Goal: Navigation & Orientation: Find specific page/section

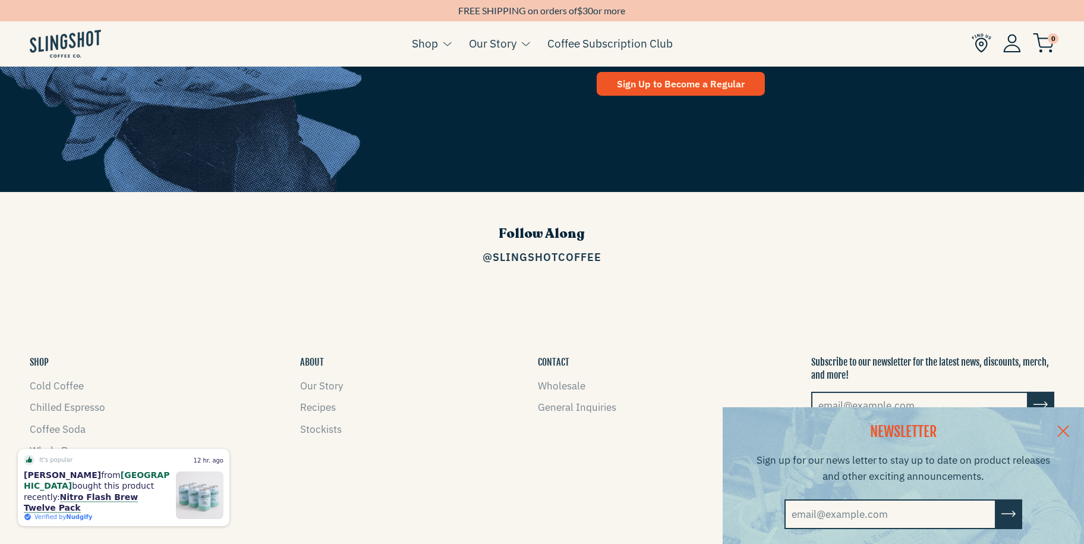
scroll to position [1868, 0]
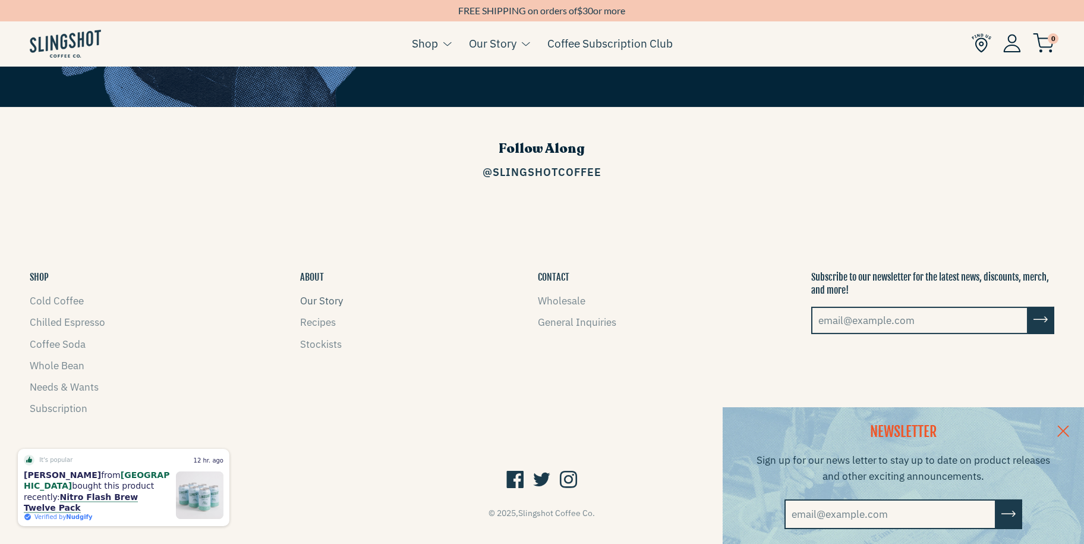
click at [338, 294] on link "Our Story" at bounding box center [321, 300] width 43 height 13
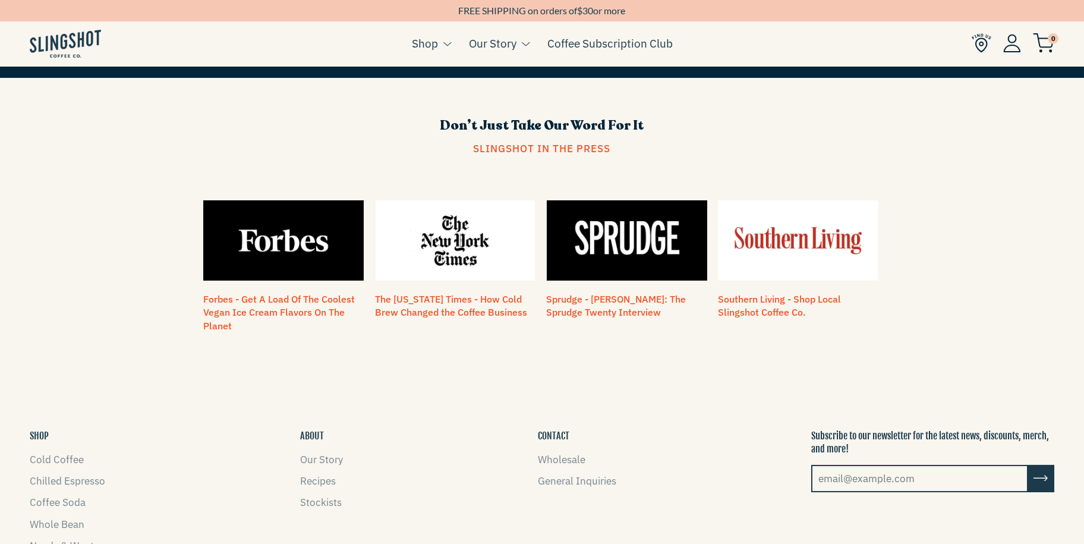
scroll to position [1056, 0]
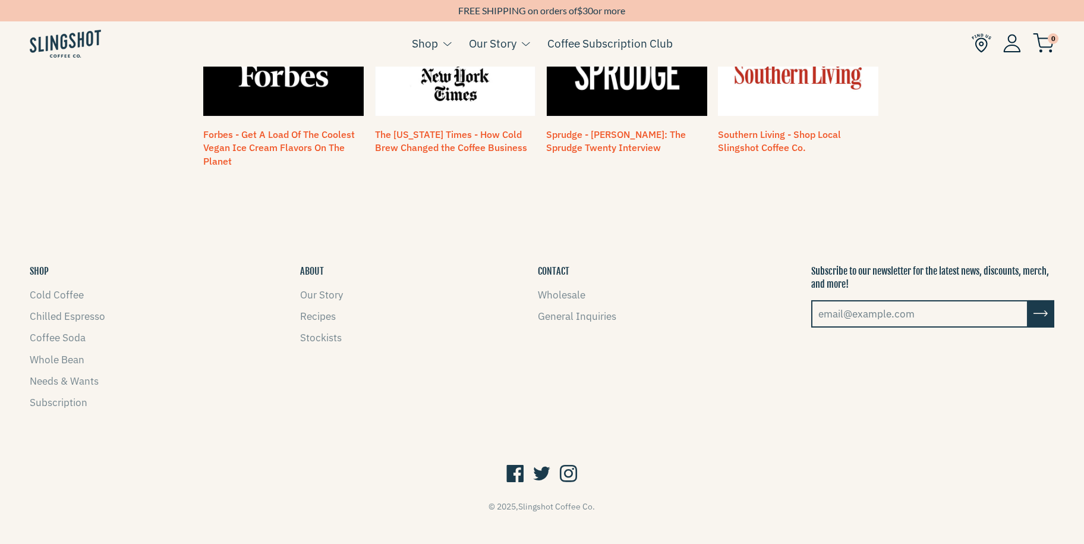
click at [37, 264] on button "SHOP" at bounding box center [39, 270] width 19 height 13
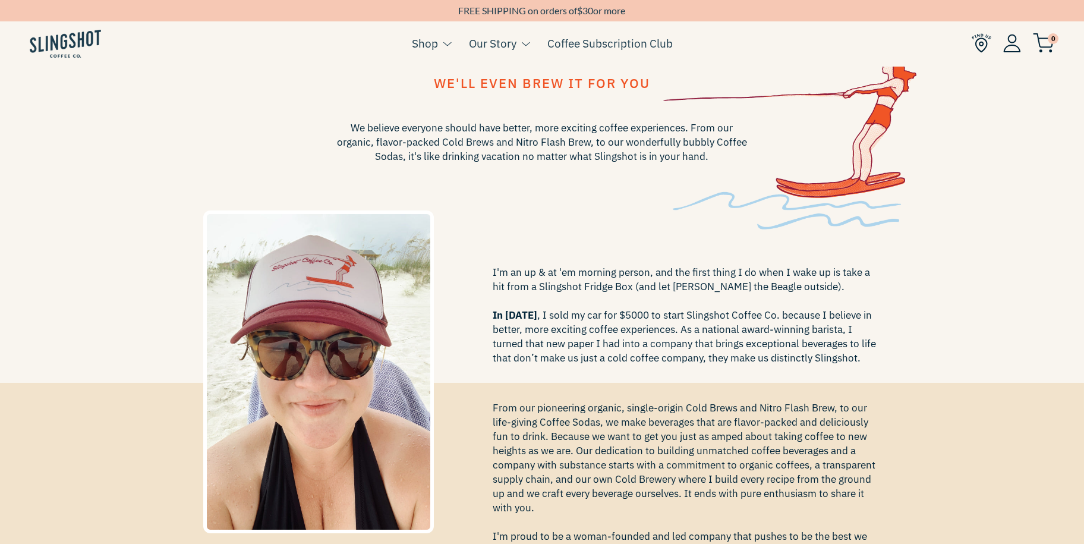
scroll to position [0, 0]
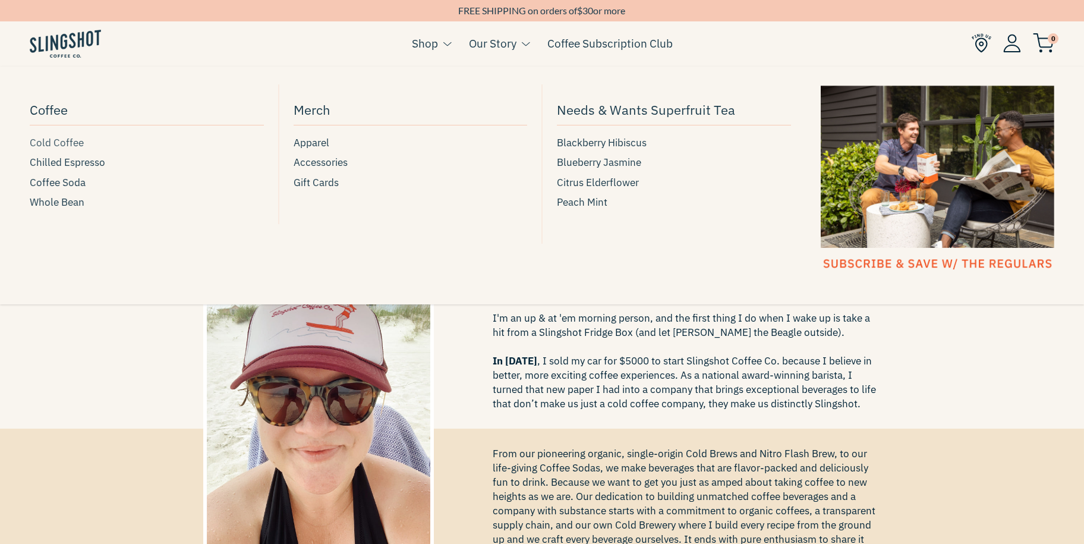
click at [53, 138] on span "Cold Coffee" at bounding box center [57, 143] width 54 height 16
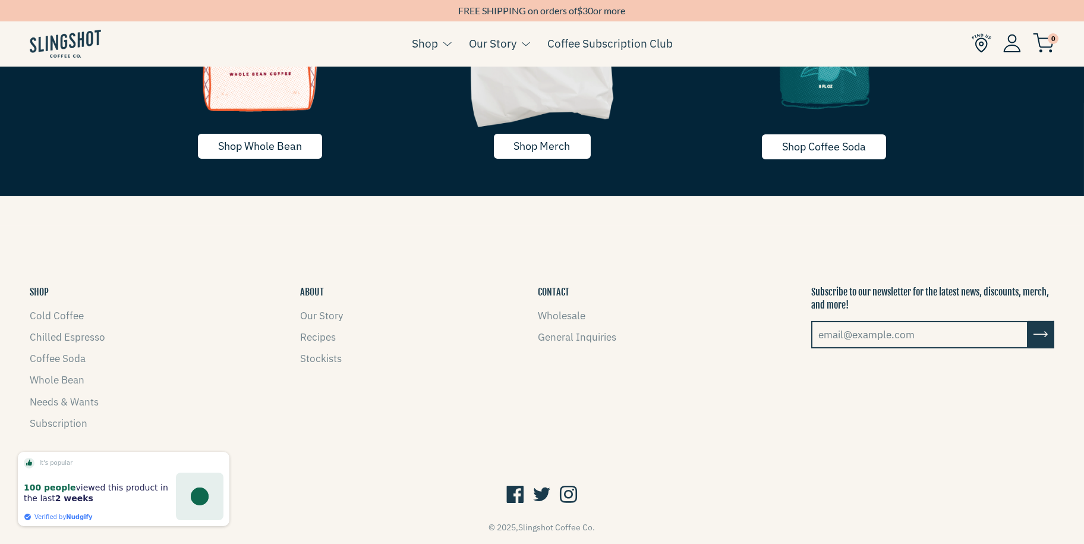
scroll to position [2654, 0]
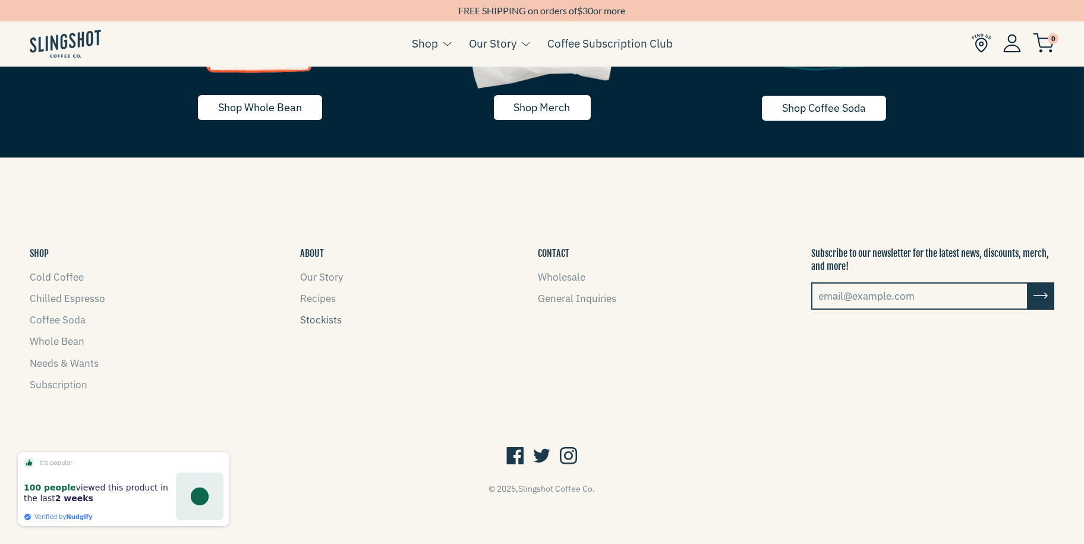
click at [328, 319] on link "Stockists" at bounding box center [321, 319] width 42 height 13
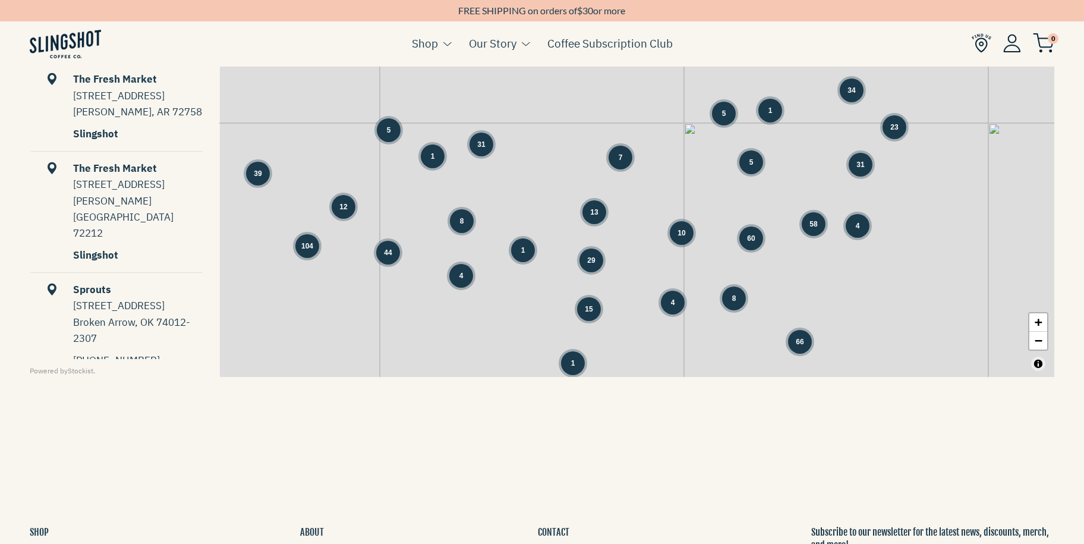
scroll to position [773, 0]
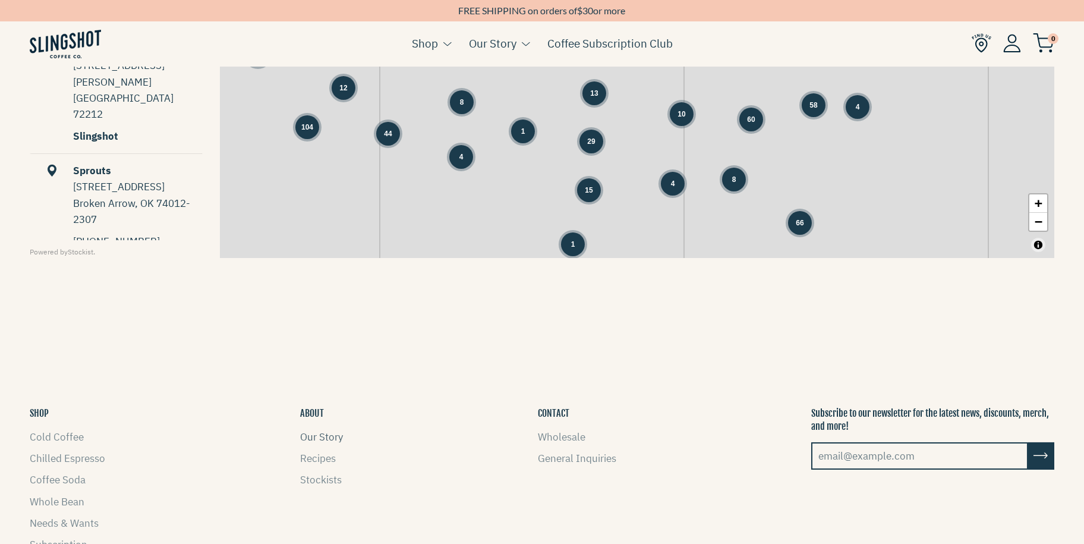
click at [313, 431] on link "Our Story" at bounding box center [321, 436] width 43 height 13
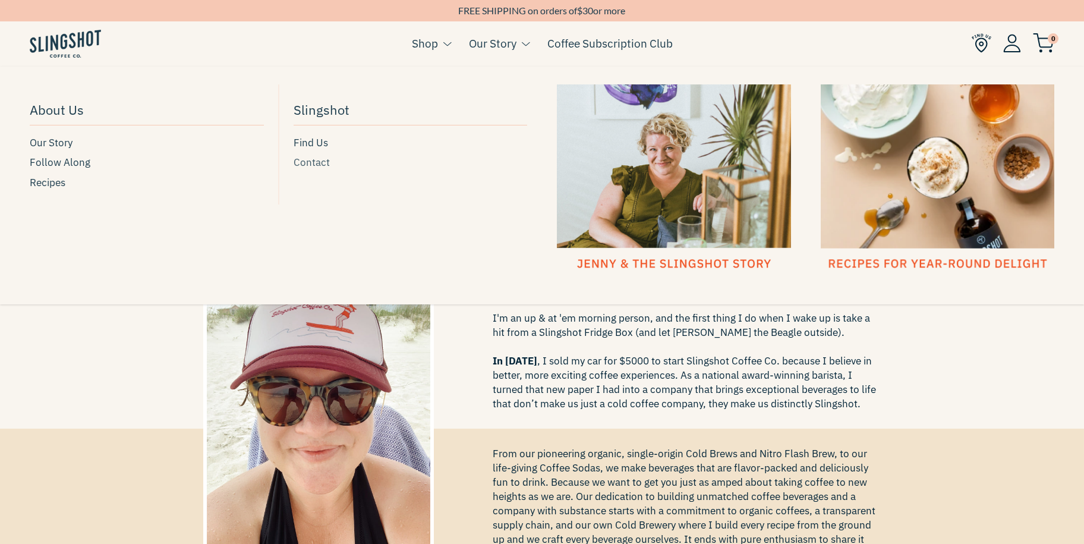
click at [314, 163] on span "Contact" at bounding box center [312, 163] width 36 height 16
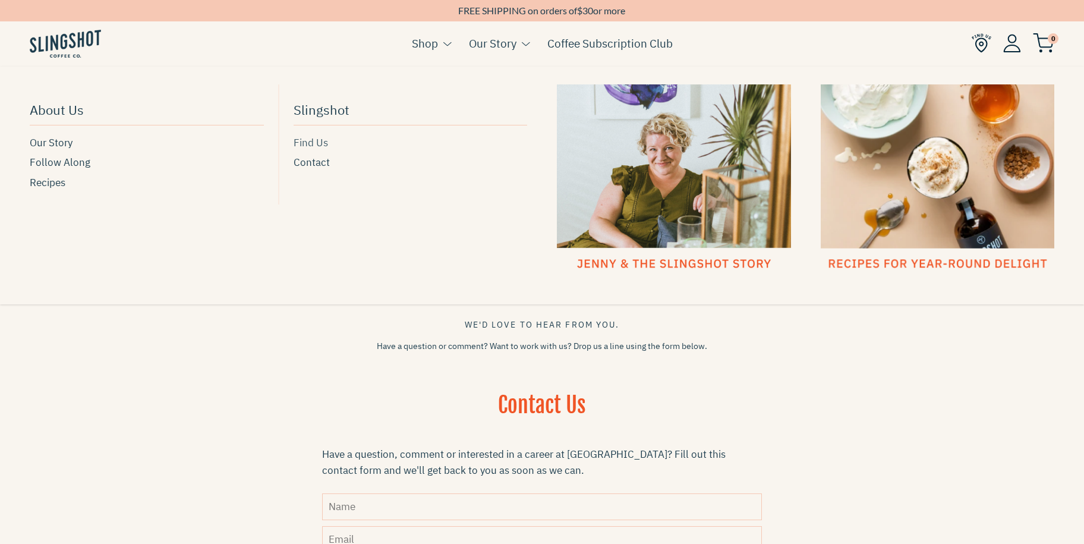
click at [315, 141] on span "Find Us" at bounding box center [311, 143] width 34 height 16
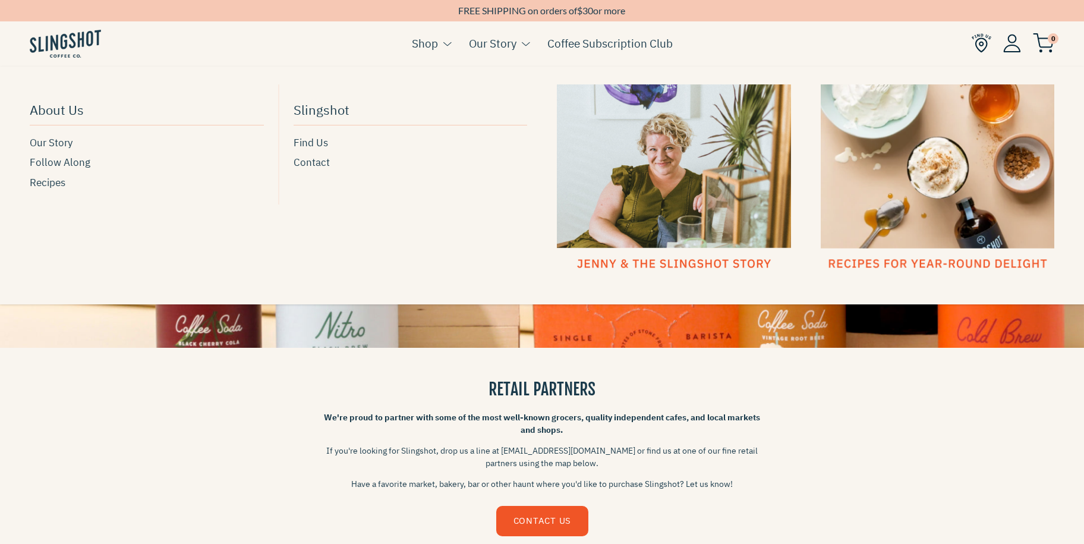
click at [607, 210] on div at bounding box center [674, 177] width 234 height 187
